Goal: Information Seeking & Learning: Learn about a topic

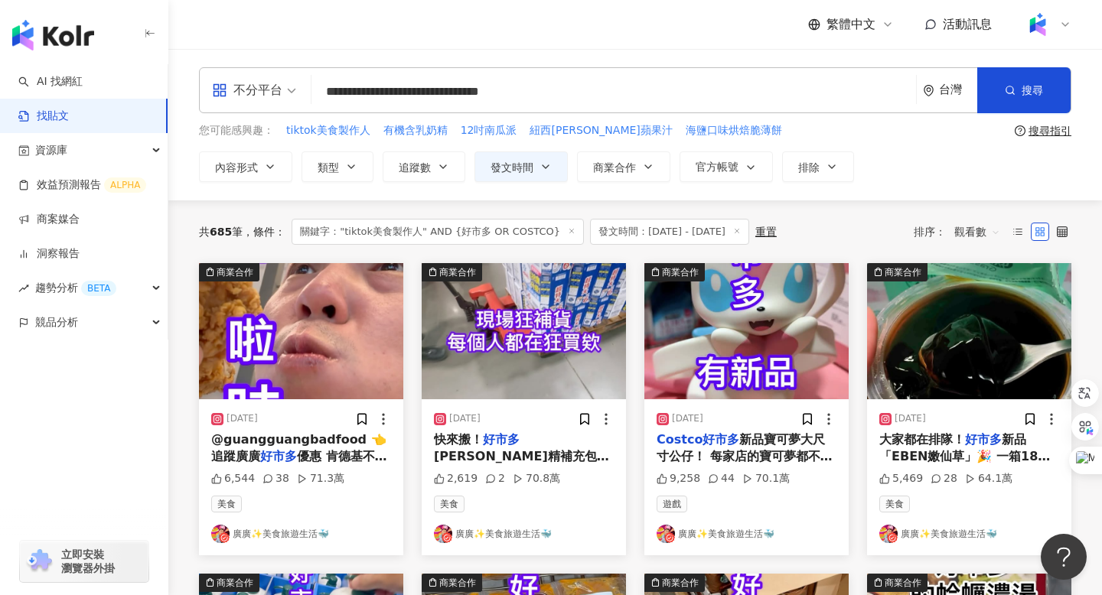
click at [272, 451] on mark "好市多" at bounding box center [278, 456] width 37 height 15
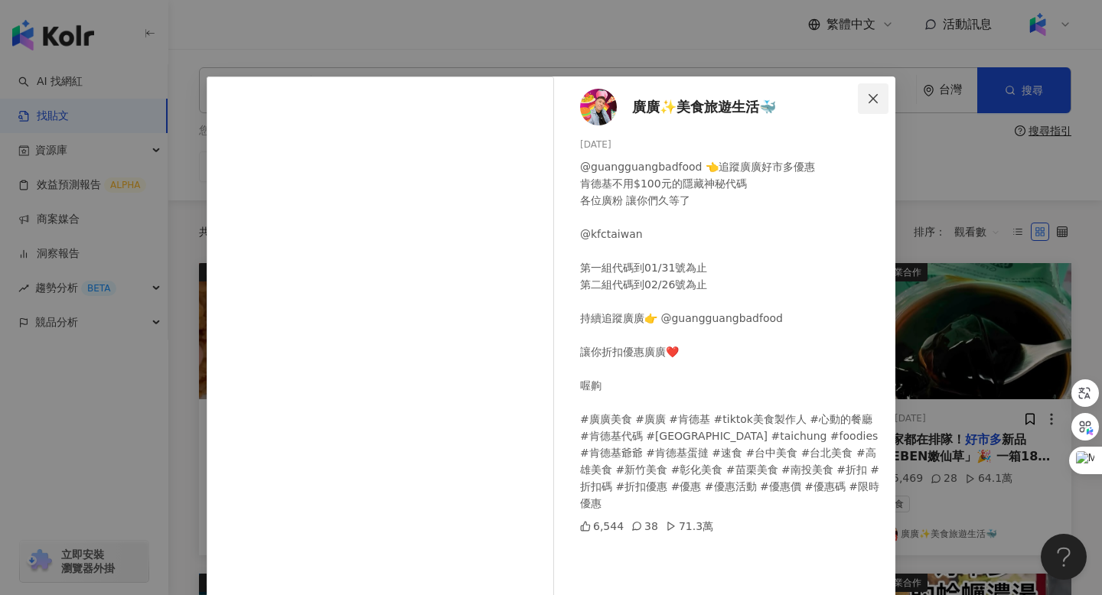
click at [874, 93] on icon "close" at bounding box center [873, 99] width 12 height 12
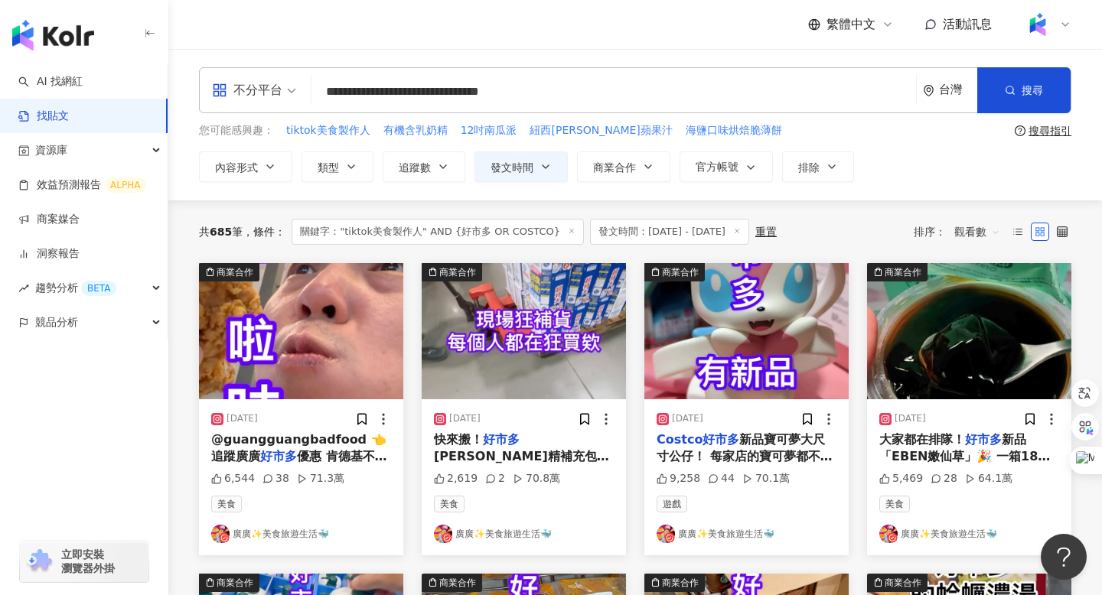
click at [595, 90] on input "**********" at bounding box center [613, 91] width 592 height 33
click at [326, 90] on input "**********" at bounding box center [613, 91] width 592 height 33
click at [604, 86] on input "**********" at bounding box center [613, 91] width 592 height 33
click at [625, 92] on input "**********" at bounding box center [613, 91] width 592 height 33
type input "**********"
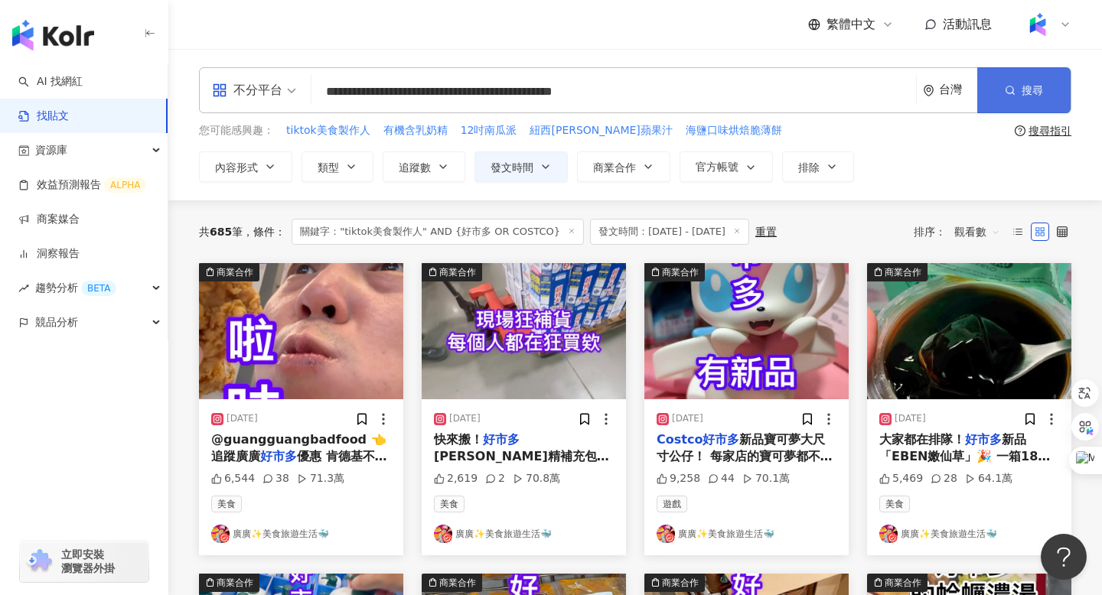
click at [1011, 86] on circle "button" at bounding box center [1009, 89] width 7 height 7
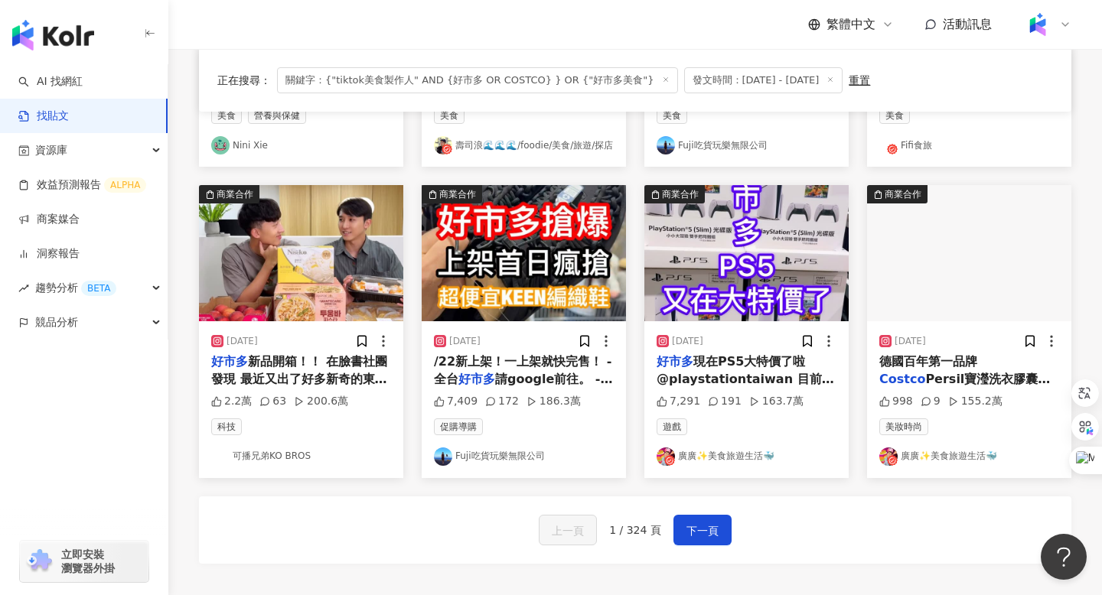
scroll to position [710, 0]
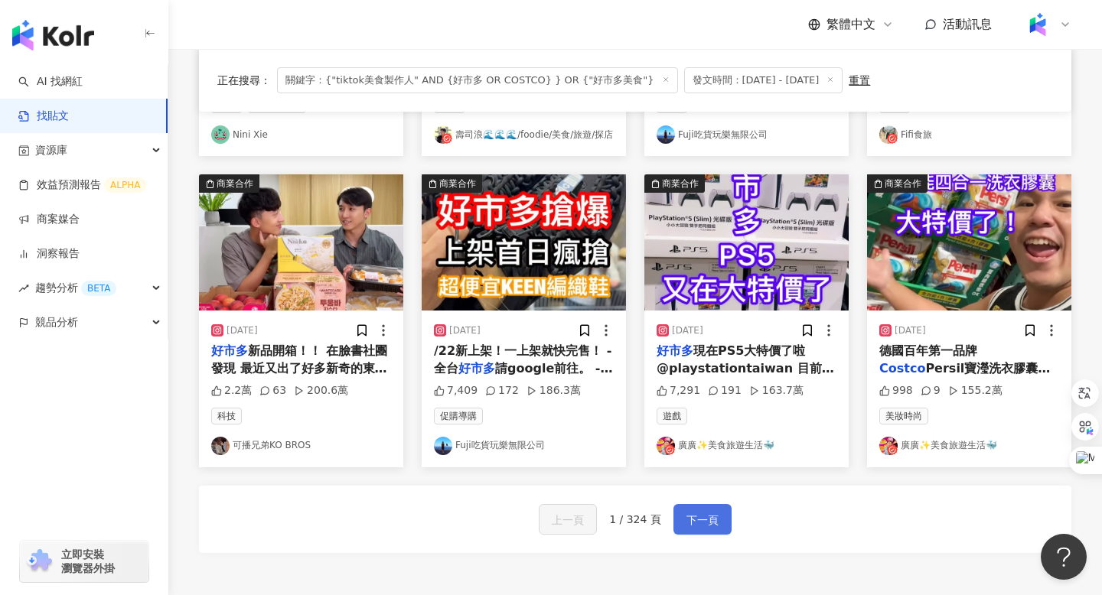
click at [698, 509] on button "下一頁" at bounding box center [702, 519] width 58 height 31
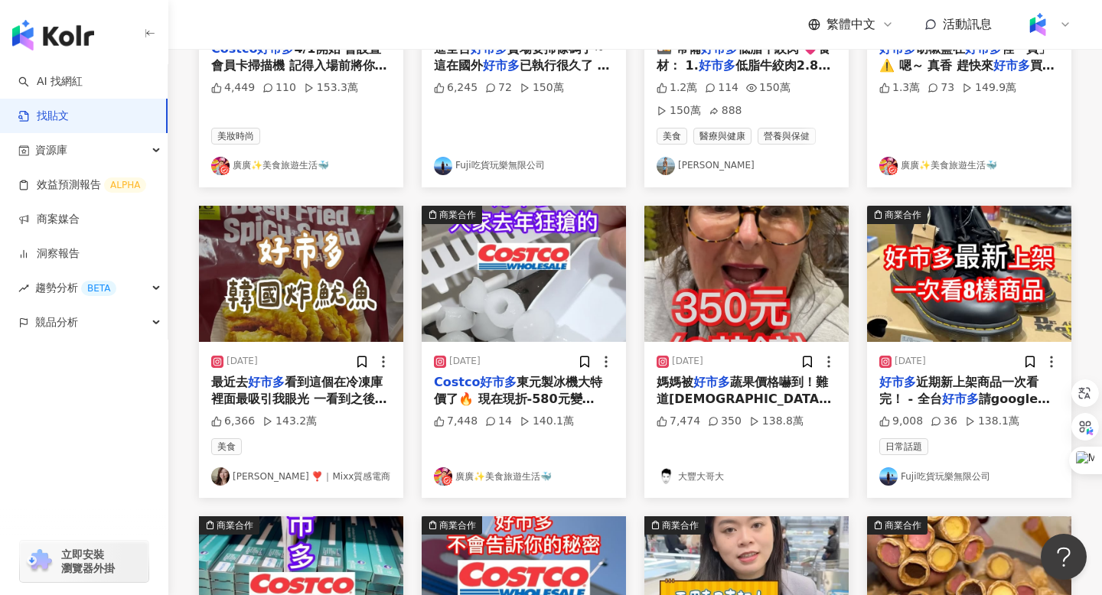
scroll to position [0, 0]
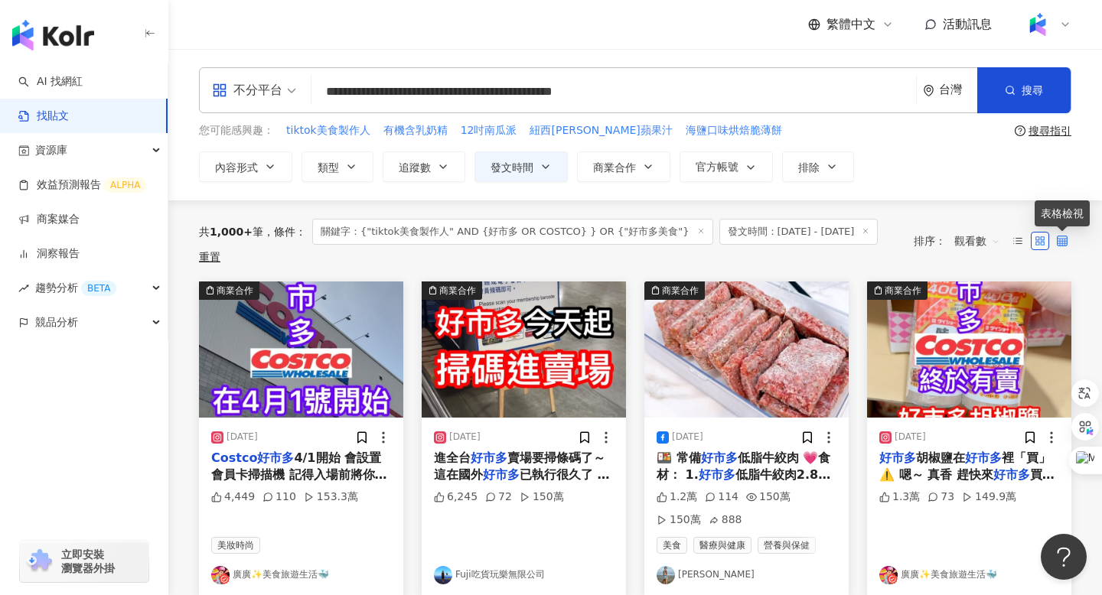
click at [1062, 241] on icon at bounding box center [1062, 241] width 11 height 11
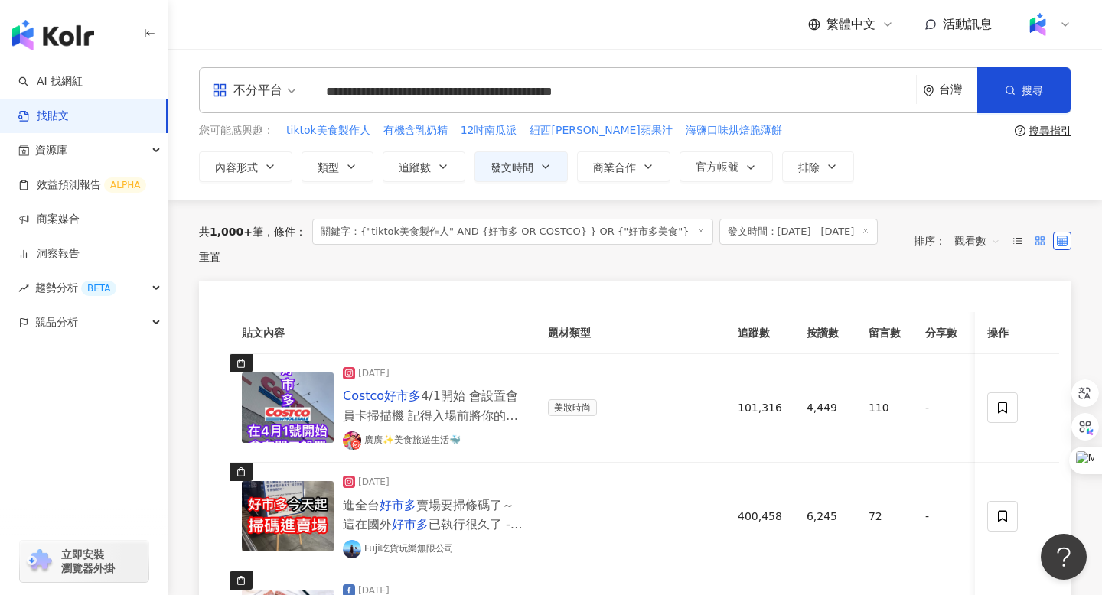
click at [1040, 245] on icon at bounding box center [1039, 241] width 11 height 11
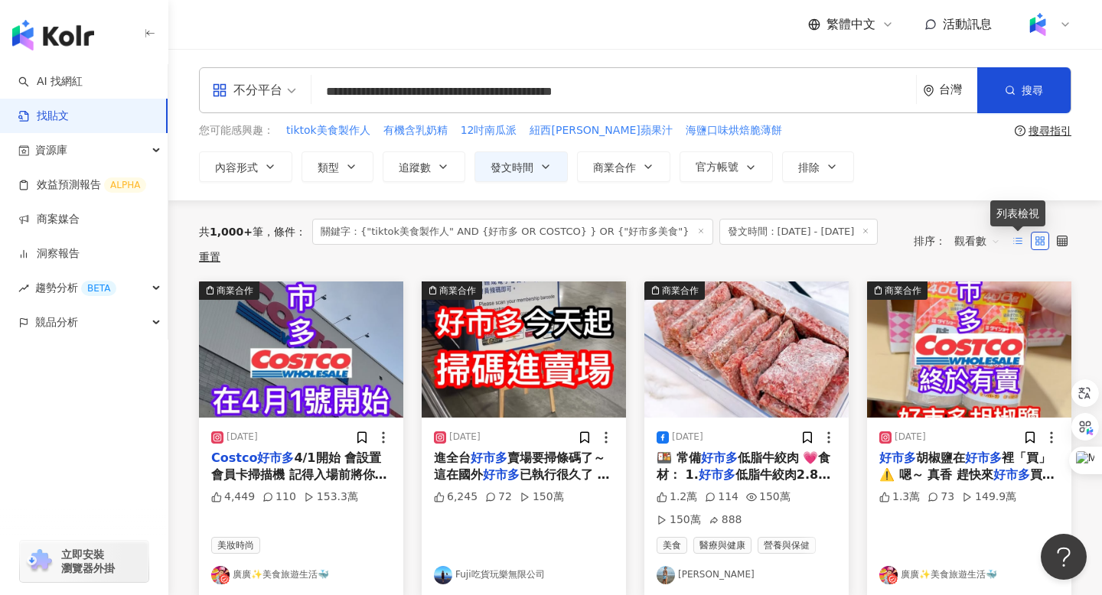
click at [1019, 239] on icon at bounding box center [1017, 241] width 11 height 11
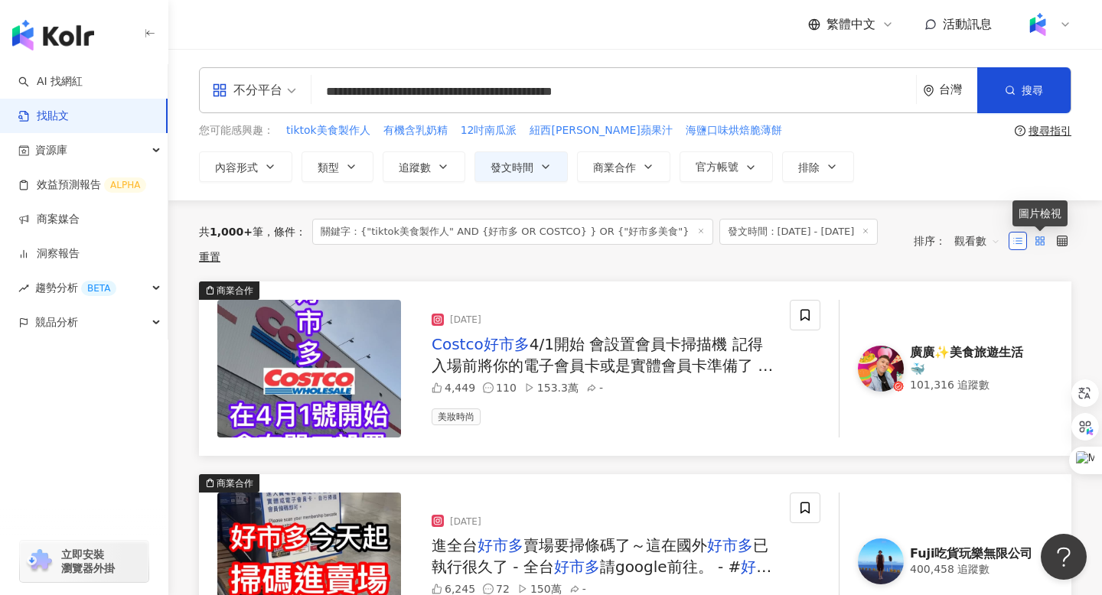
click at [1037, 239] on rect at bounding box center [1037, 237] width 3 height 3
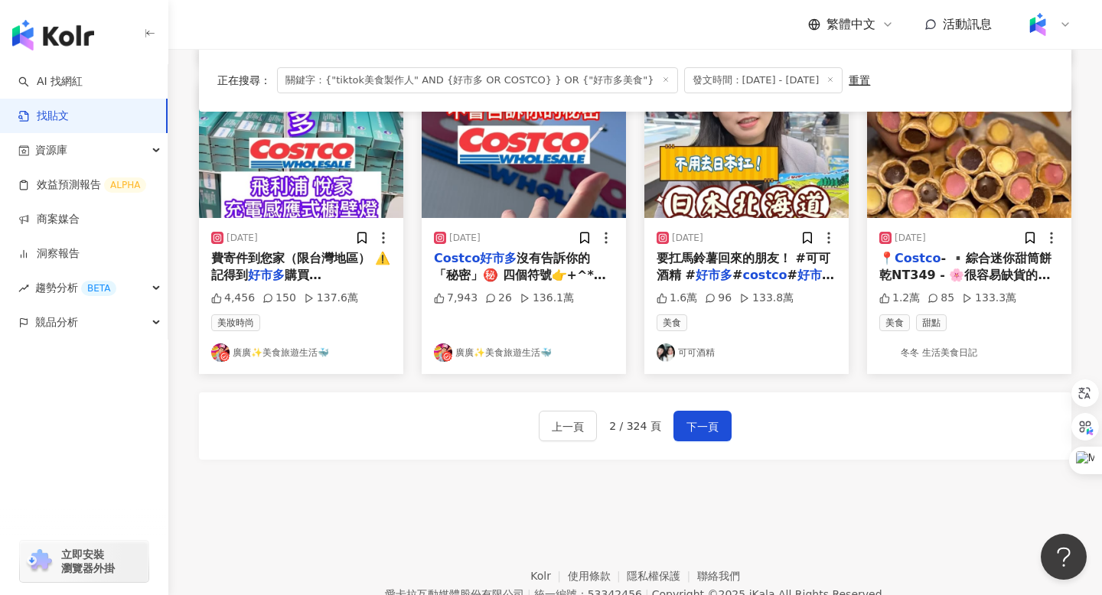
scroll to position [898, 0]
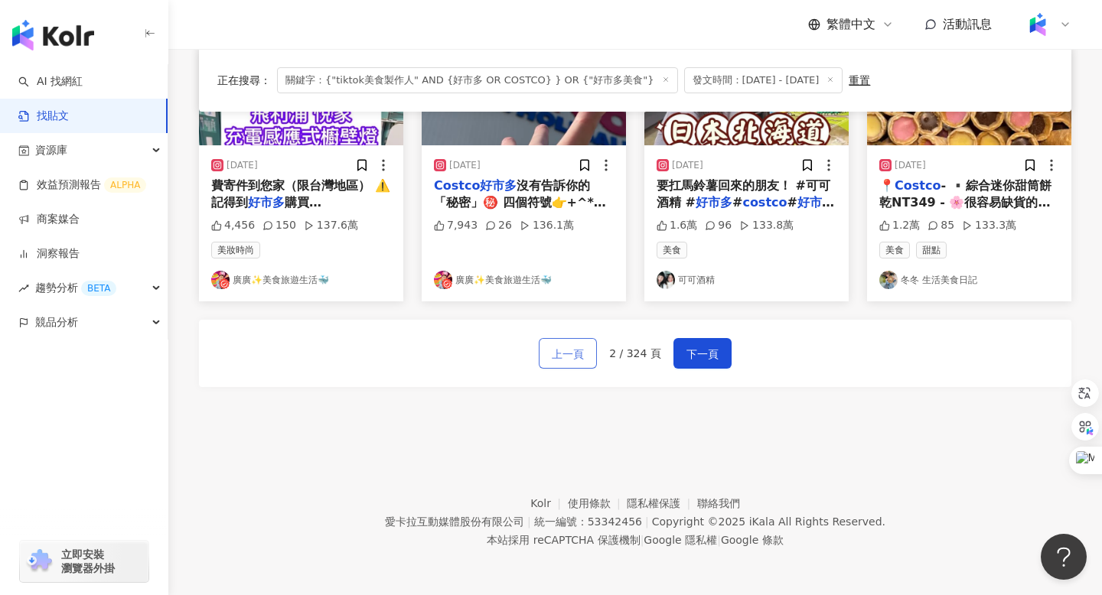
click at [571, 358] on span "上一頁" at bounding box center [568, 354] width 32 height 18
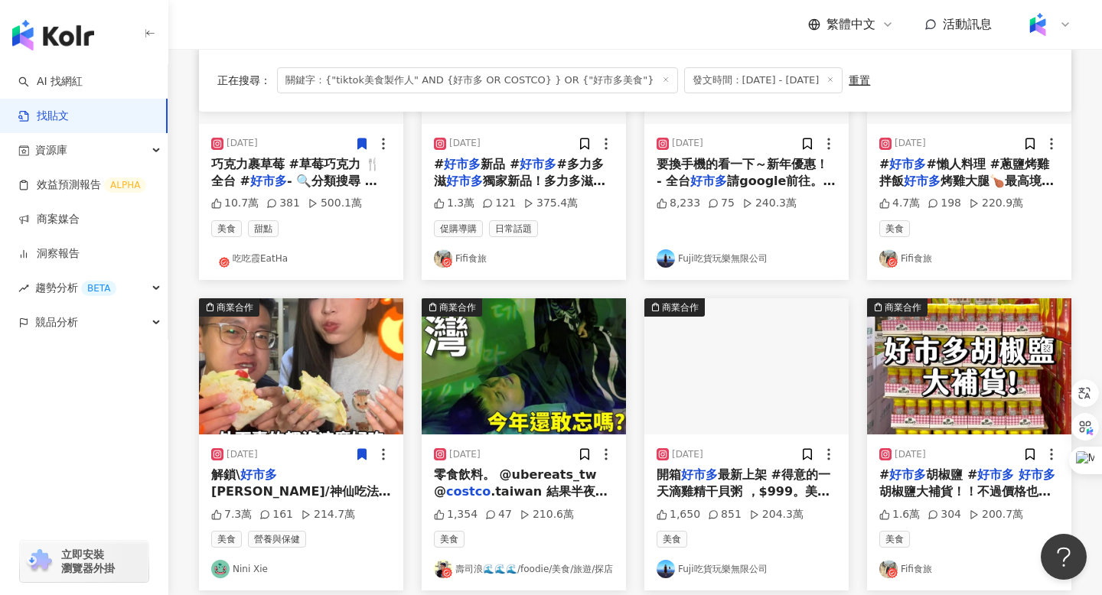
scroll to position [276, 0]
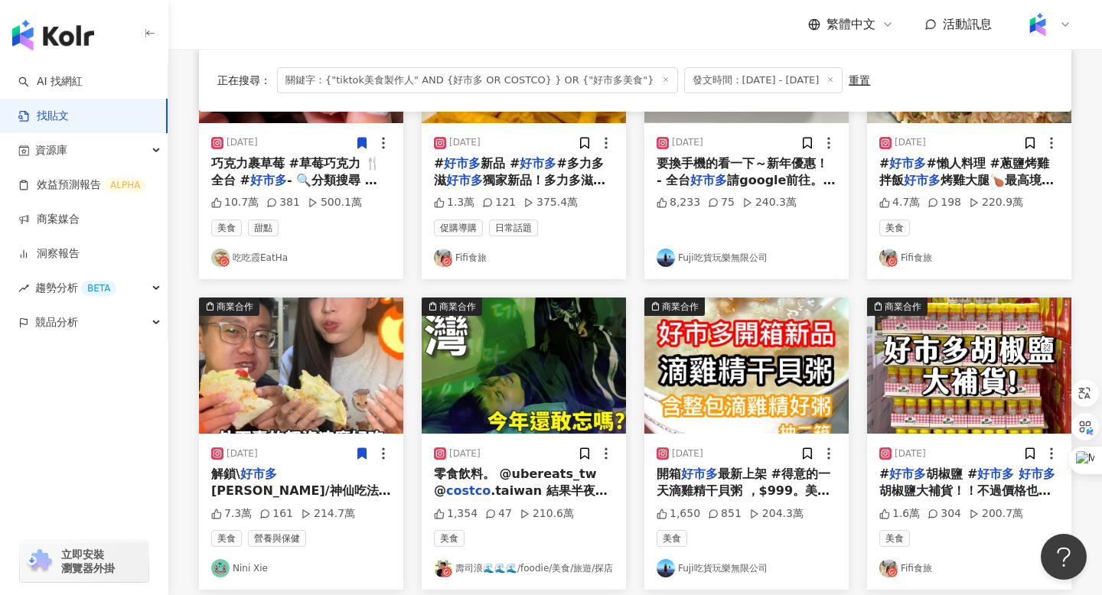
click at [226, 366] on img "button" at bounding box center [301, 366] width 204 height 136
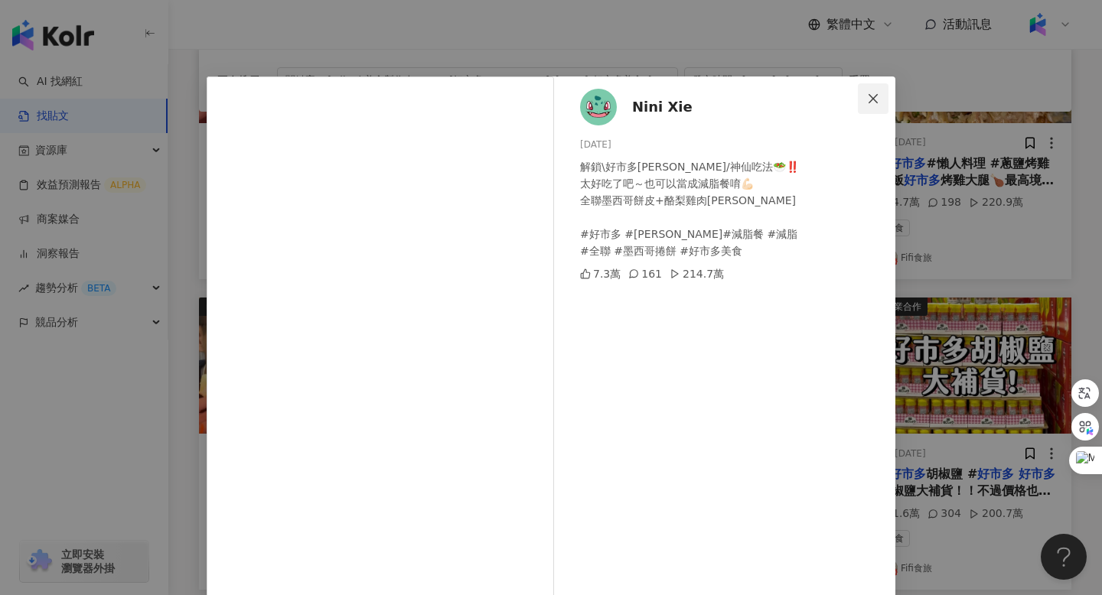
click at [871, 98] on icon "close" at bounding box center [873, 99] width 12 height 12
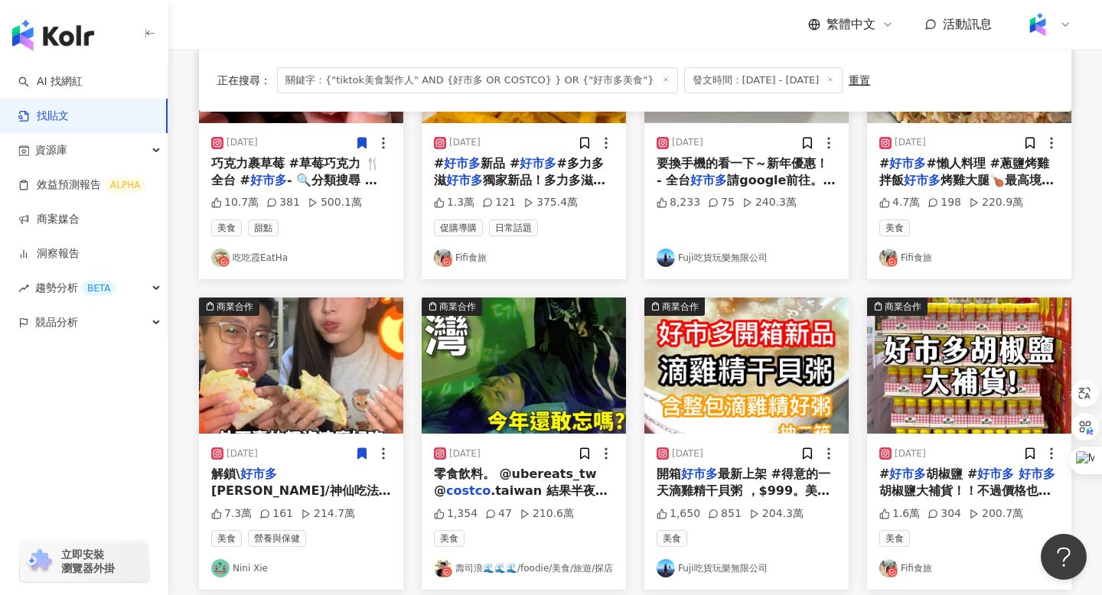
scroll to position [0, 0]
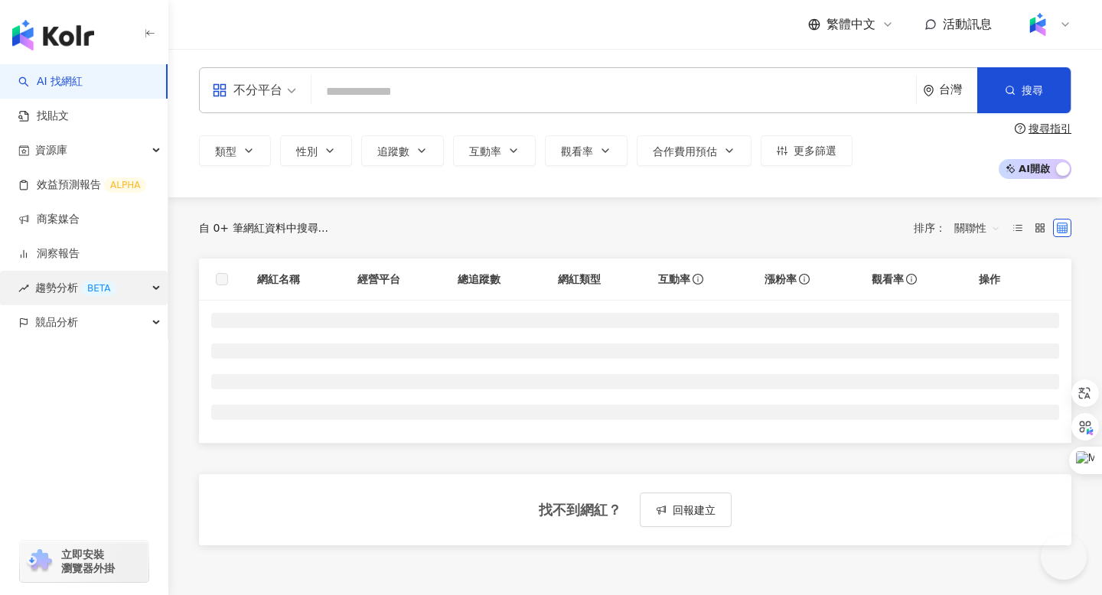
click at [157, 288] on icon "button" at bounding box center [158, 288] width 8 height 0
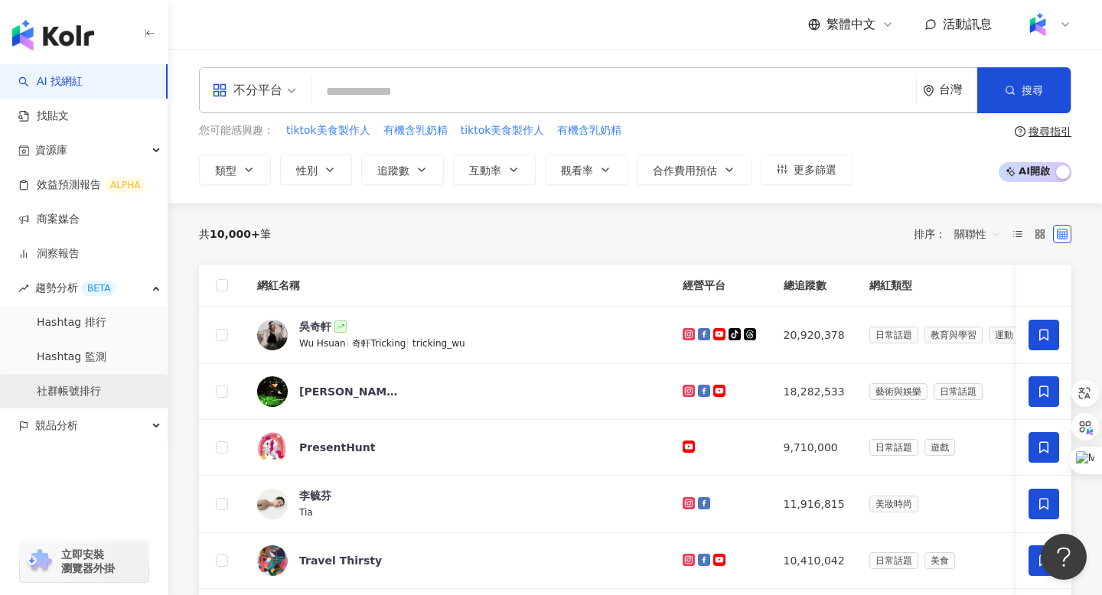
click at [80, 393] on link "社群帳號排行" at bounding box center [69, 391] width 64 height 15
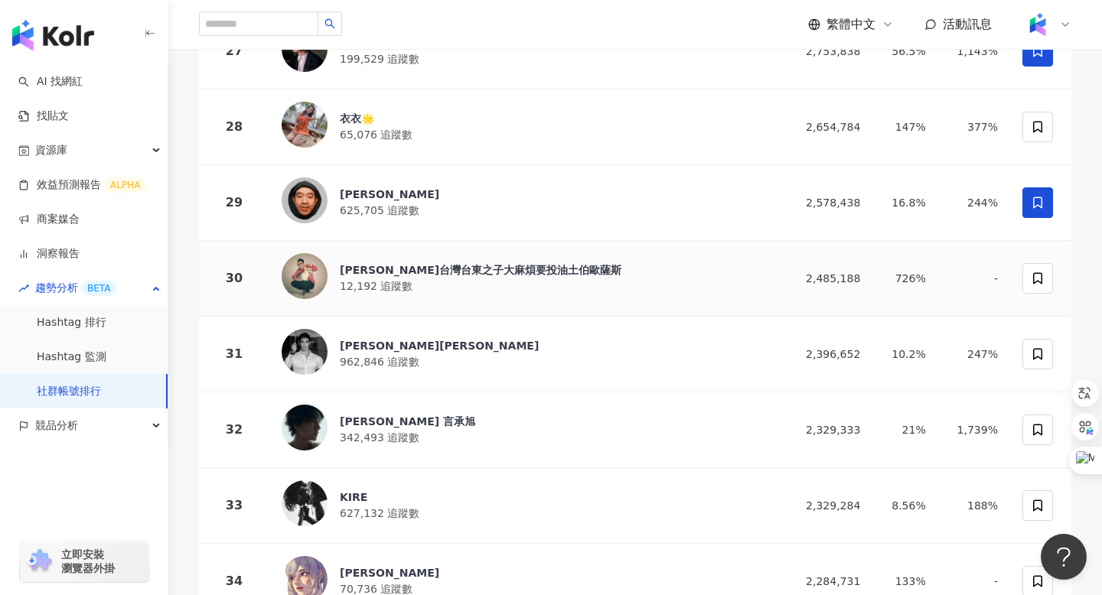
scroll to position [2257, 0]
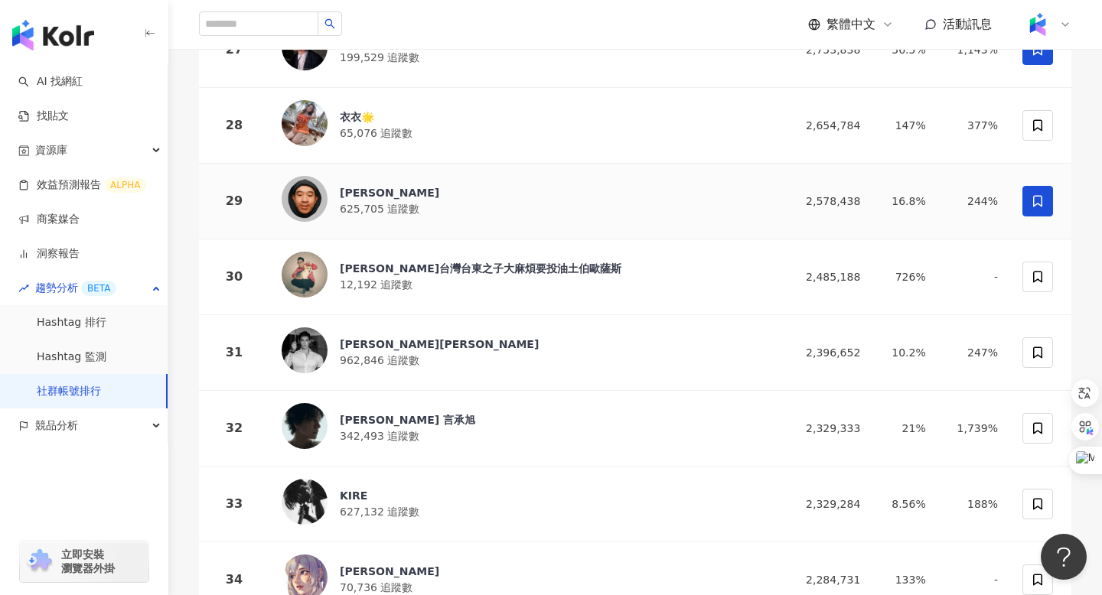
click at [355, 176] on div "滌綸木子李 625,705 追蹤數" at bounding box center [525, 201] width 487 height 50
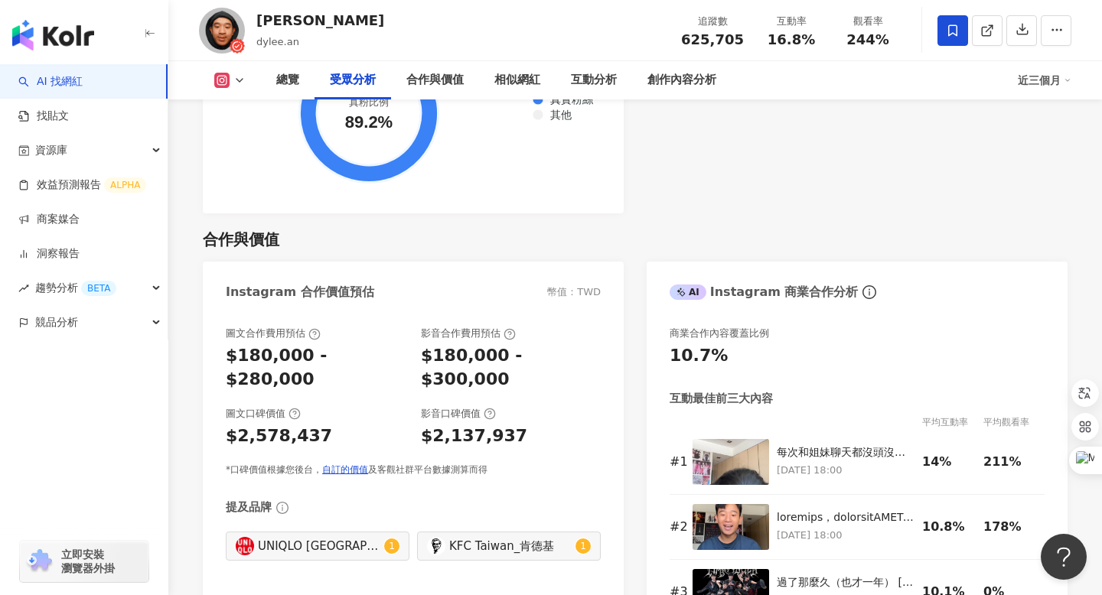
scroll to position [1926, 0]
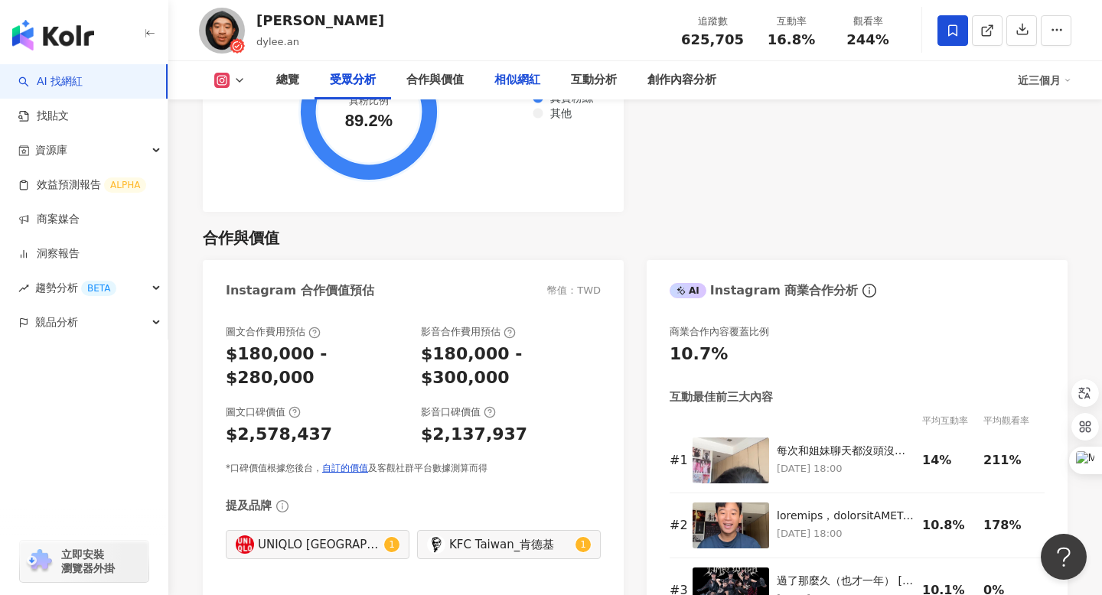
click at [522, 80] on div "相似網紅" at bounding box center [517, 80] width 46 height 18
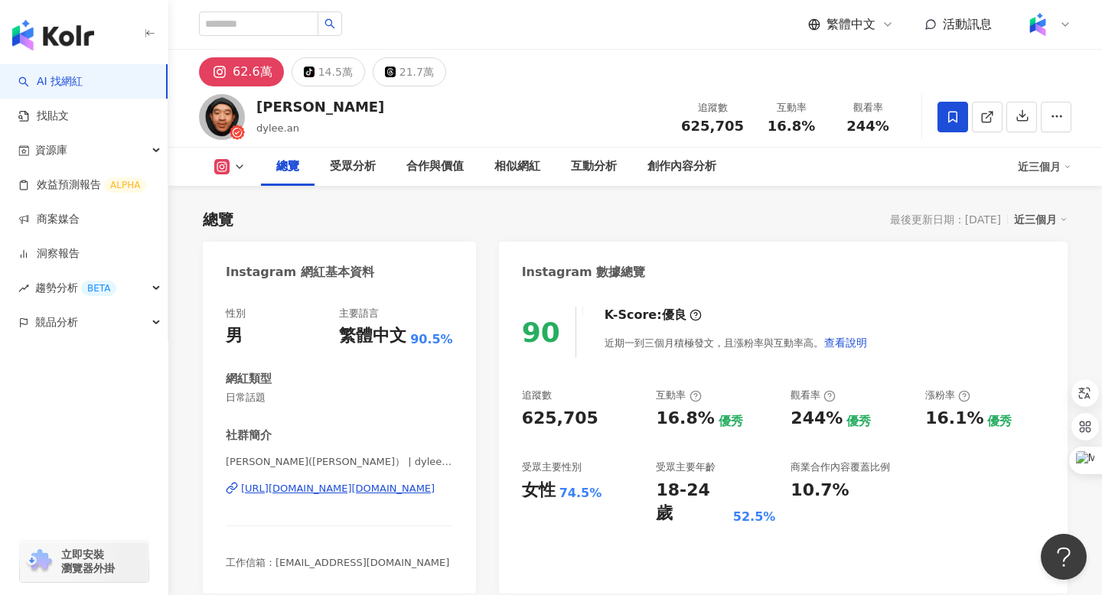
click at [307, 486] on div "[URL][DOMAIN_NAME][DOMAIN_NAME]" at bounding box center [338, 489] width 194 height 14
